Goal: Task Accomplishment & Management: Manage account settings

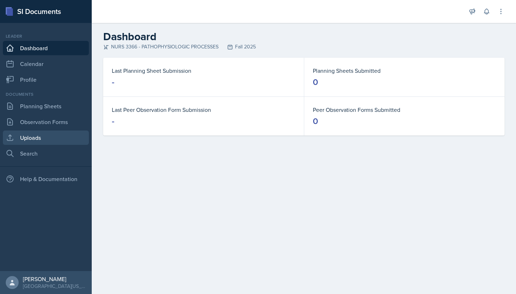
click at [48, 134] on link "Uploads" at bounding box center [46, 137] width 86 height 14
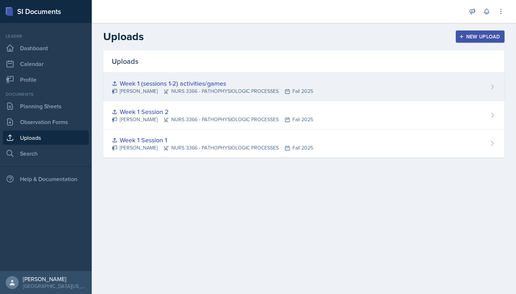
click at [361, 91] on div "Week 1 (sessions 1-2) activities/games [PERSON_NAME] NURS 3366 - PATHOPHYSIOLOG…" at bounding box center [303, 87] width 401 height 28
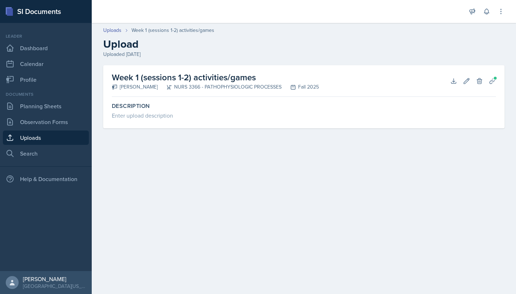
drag, startPoint x: 255, startPoint y: 77, endPoint x: 104, endPoint y: 77, distance: 150.9
click at [104, 77] on div "Week 1 (sessions 1-2) activities/games [PERSON_NAME] NURS 3366 - PATHOPHYSIOLOG…" at bounding box center [303, 96] width 401 height 63
copy h2 "Week 1 (sessions 1-2) activities/games"
click at [480, 82] on icon at bounding box center [479, 80] width 5 height 5
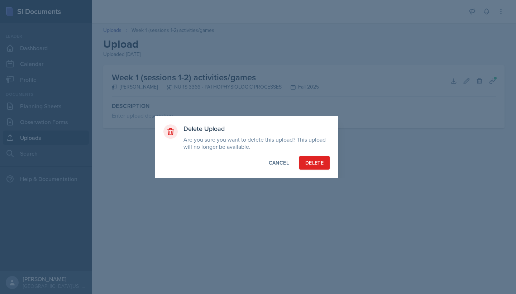
click at [308, 164] on div "Delete" at bounding box center [314, 162] width 18 height 7
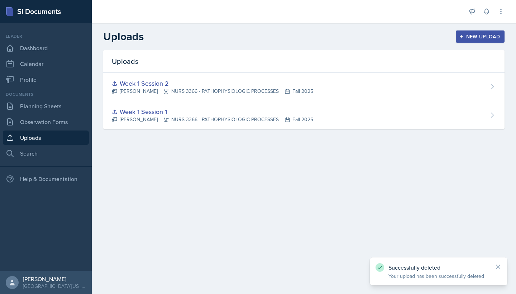
click at [480, 39] on div "New Upload" at bounding box center [481, 37] width 40 height 6
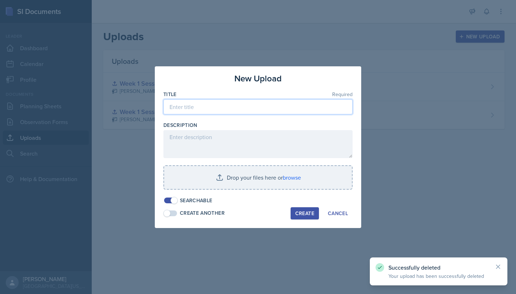
click at [279, 106] on input at bounding box center [257, 106] width 189 height 15
paste input "Week 1 (sessions 1-2) activities/games"
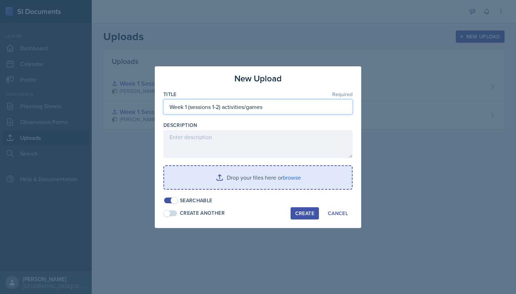
type input "Week 1 (sessions 1-2) activities/games"
click at [230, 187] on input "file" at bounding box center [258, 177] width 188 height 23
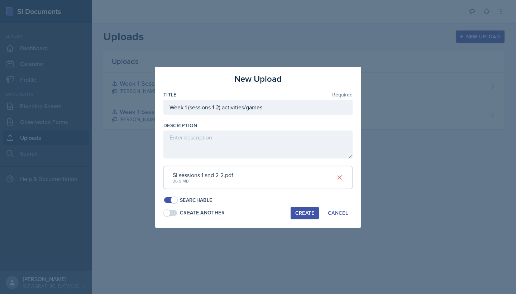
click at [310, 213] on div "Create" at bounding box center [304, 213] width 19 height 6
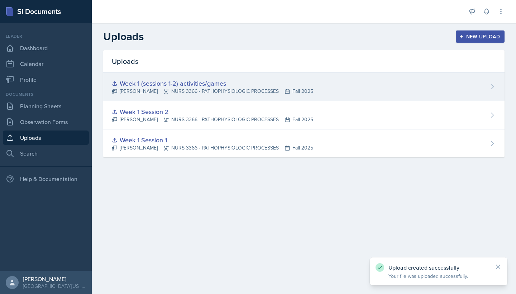
click at [439, 86] on div "Week 1 (sessions 1-2) activities/games [PERSON_NAME] NURS 3366 - PATHOPHYSIOLOG…" at bounding box center [303, 87] width 401 height 28
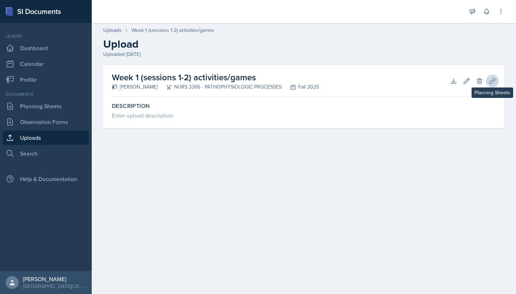
click at [491, 84] on icon at bounding box center [492, 80] width 5 height 5
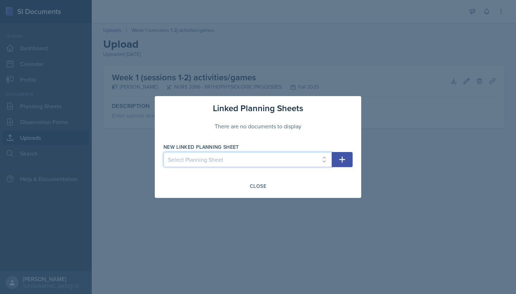
select select "7bcda6de-92e6-4c64-89a1-ad00f54f6322"
click at [344, 161] on icon "button" at bounding box center [342, 159] width 9 height 9
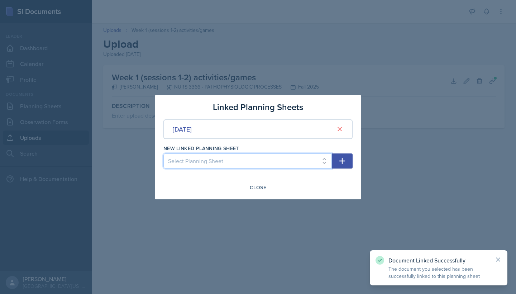
select select "e690813f-0ad5-4397-9a25-9b2c9e523ef3"
click at [340, 162] on icon "button" at bounding box center [342, 161] width 9 height 9
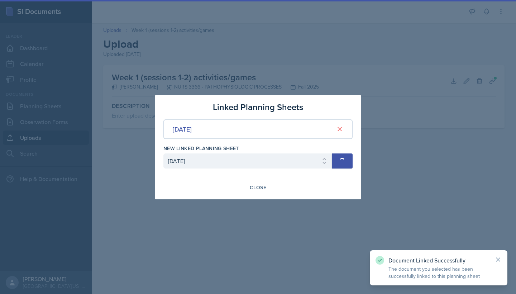
select select
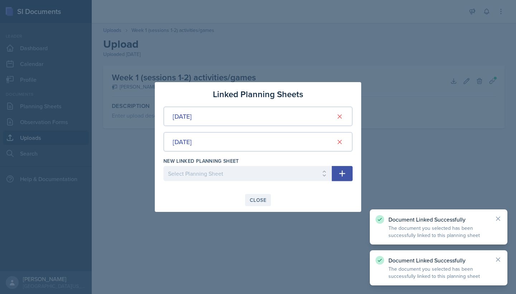
click at [259, 205] on button "Close" at bounding box center [258, 200] width 26 height 12
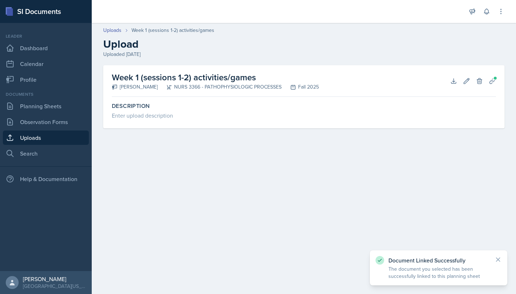
click at [50, 138] on link "Uploads" at bounding box center [46, 137] width 86 height 14
